Goal: Complete application form

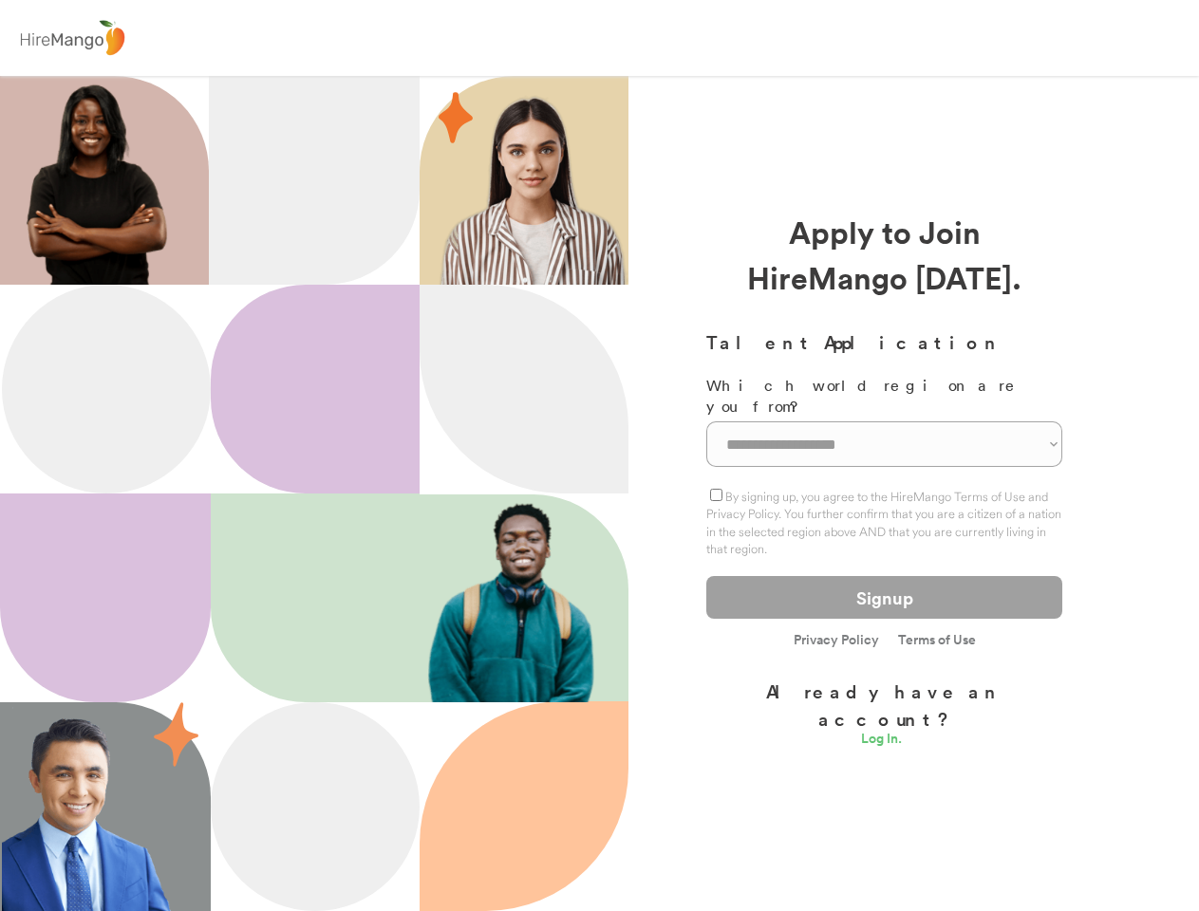
click at [599, 456] on div at bounding box center [524, 389] width 209 height 209
click at [599, 38] on div at bounding box center [599, 38] width 1199 height 76
click at [72, 38] on img at bounding box center [72, 38] width 116 height 45
click at [599, 494] on div at bounding box center [314, 493] width 628 height 835
click at [285, 494] on div at bounding box center [315, 598] width 209 height 209
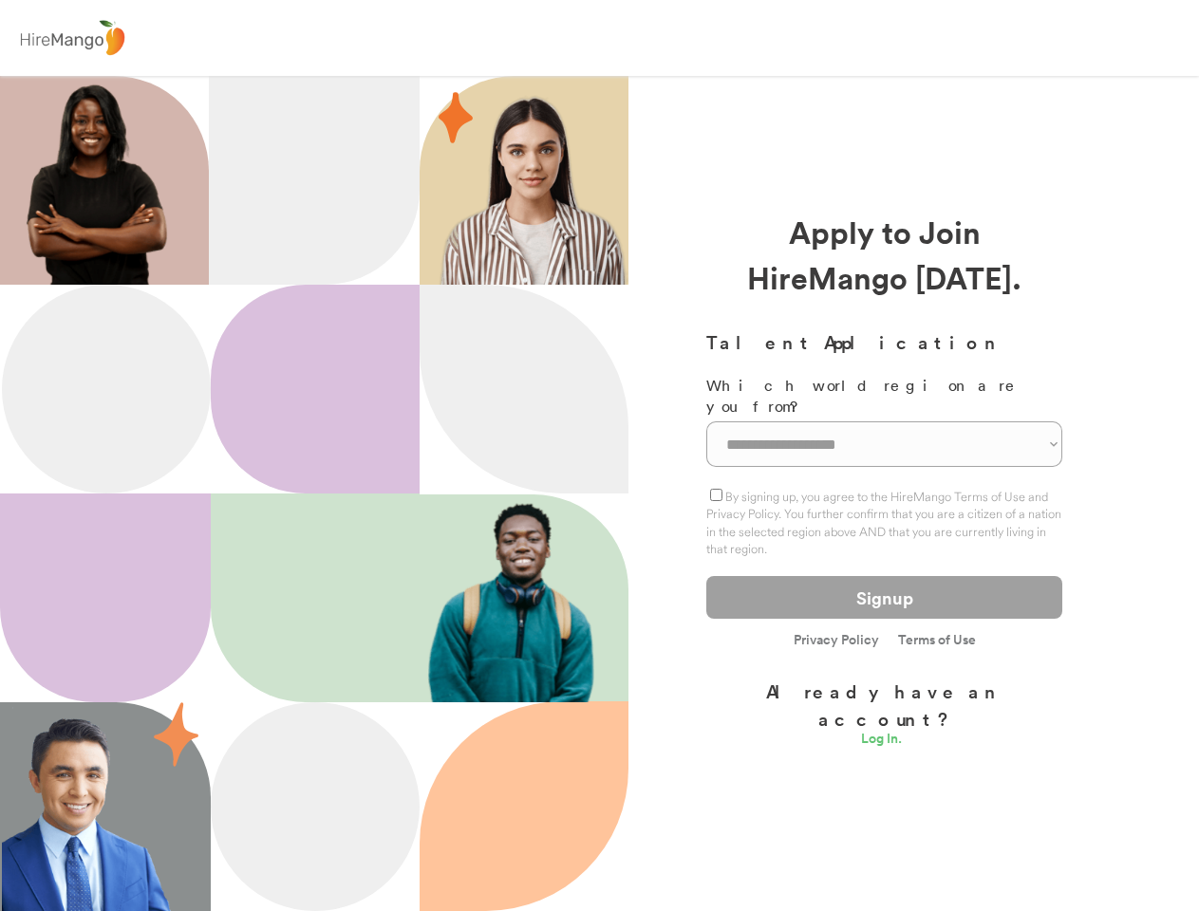
click at [314, 494] on div at bounding box center [315, 598] width 209 height 209
click at [105, 598] on div at bounding box center [105, 598] width 211 height 209
click at [96, 180] on img at bounding box center [96, 180] width 185 height 209
click at [314, 180] on div at bounding box center [314, 180] width 211 height 209
click at [315, 389] on div at bounding box center [315, 389] width 209 height 209
